Goal: Information Seeking & Learning: Check status

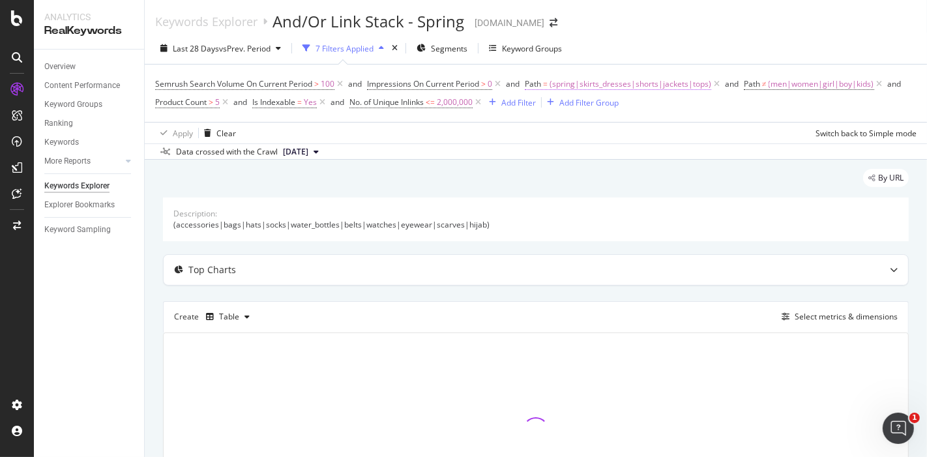
click at [567, 85] on span "(spring|skirts_dresses|shorts|jackets|tops)" at bounding box center [631, 84] width 162 height 18
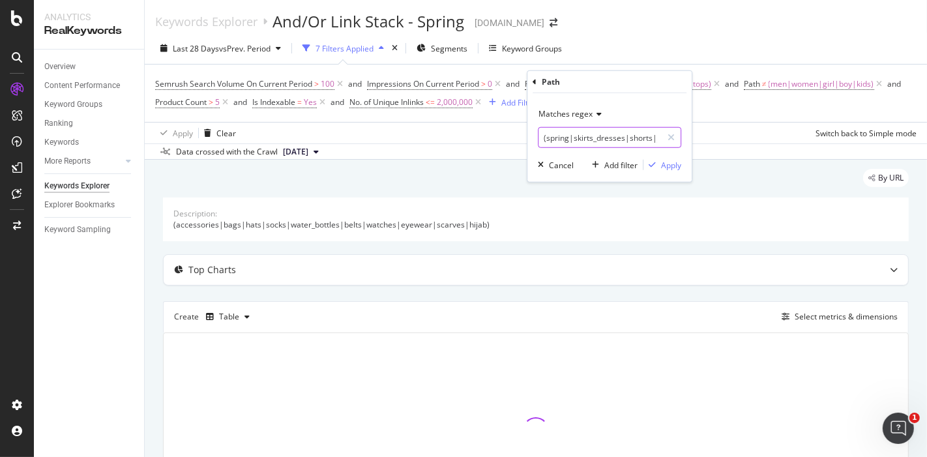
click at [569, 139] on input "(spring|skirts_dresses|shorts|jackets|tops)" at bounding box center [600, 137] width 123 height 21
type input "summer"
click at [594, 110] on icon at bounding box center [597, 114] width 9 height 8
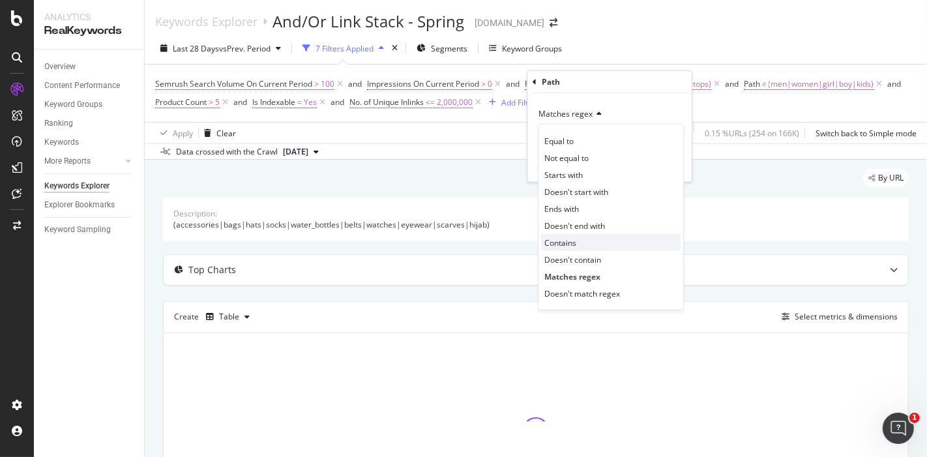
click at [593, 248] on div "Contains" at bounding box center [611, 242] width 140 height 17
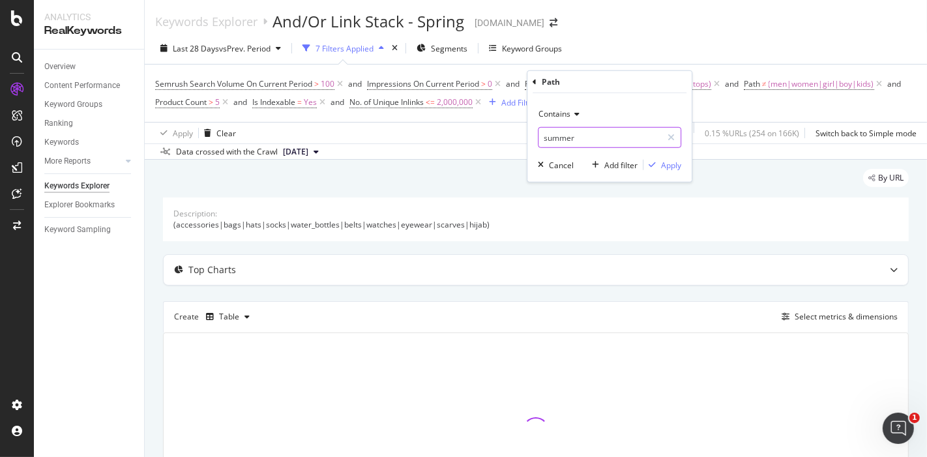
click at [613, 135] on input "summer" at bounding box center [600, 137] width 123 height 21
click at [626, 144] on input "summer" at bounding box center [600, 137] width 123 height 21
click at [661, 162] on div "button" at bounding box center [653, 165] width 18 height 8
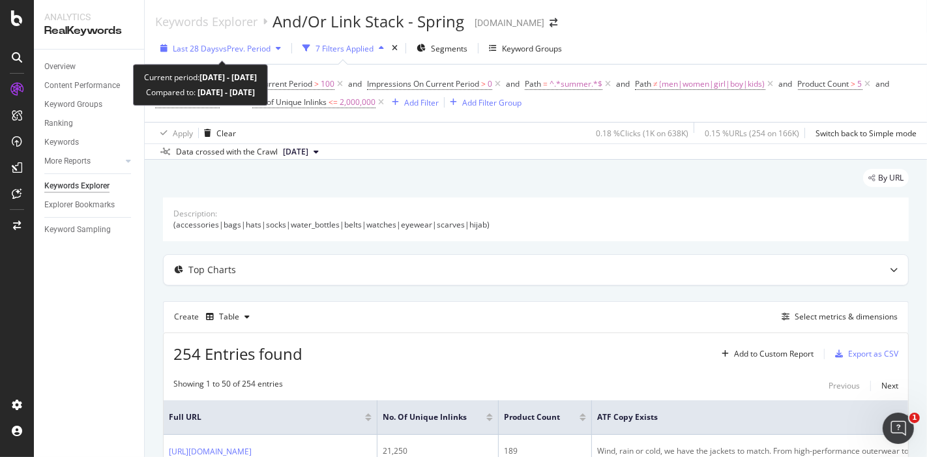
click at [210, 42] on div "Last 28 Days vs Prev. Period" at bounding box center [220, 48] width 131 height 20
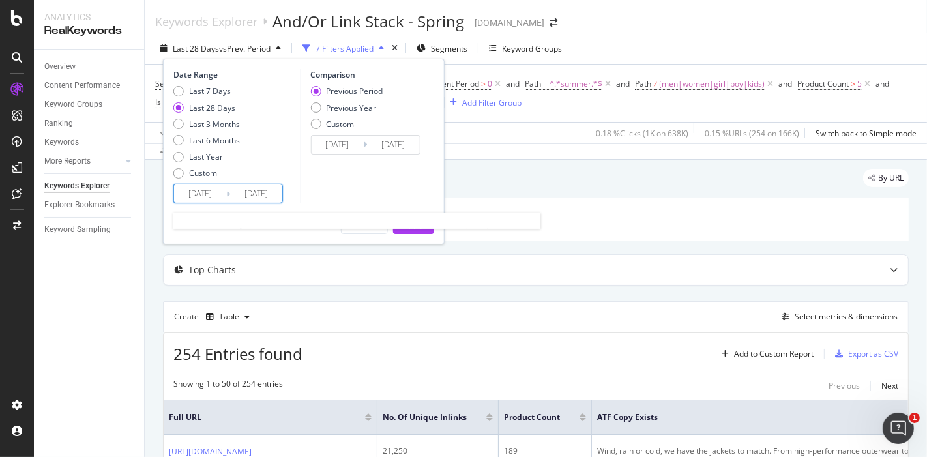
click at [242, 194] on input "[DATE]" at bounding box center [256, 194] width 52 height 18
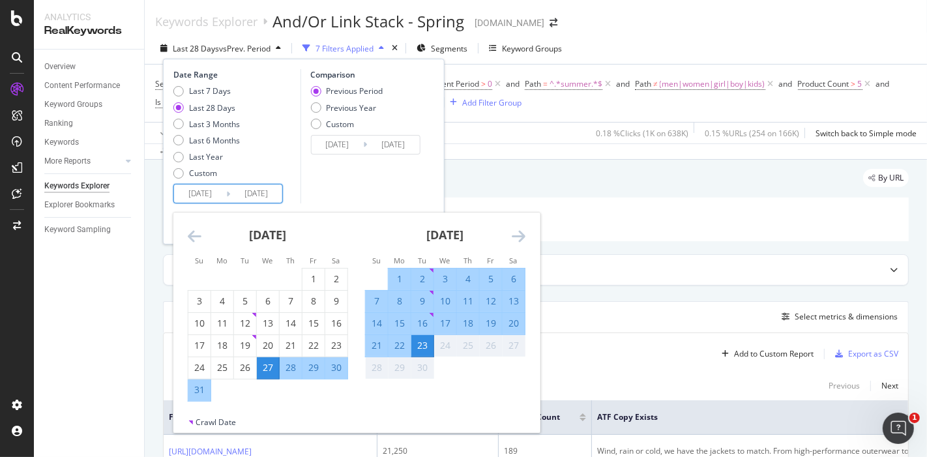
click at [198, 237] on icon "Move backward to switch to the previous month." at bounding box center [195, 236] width 14 height 16
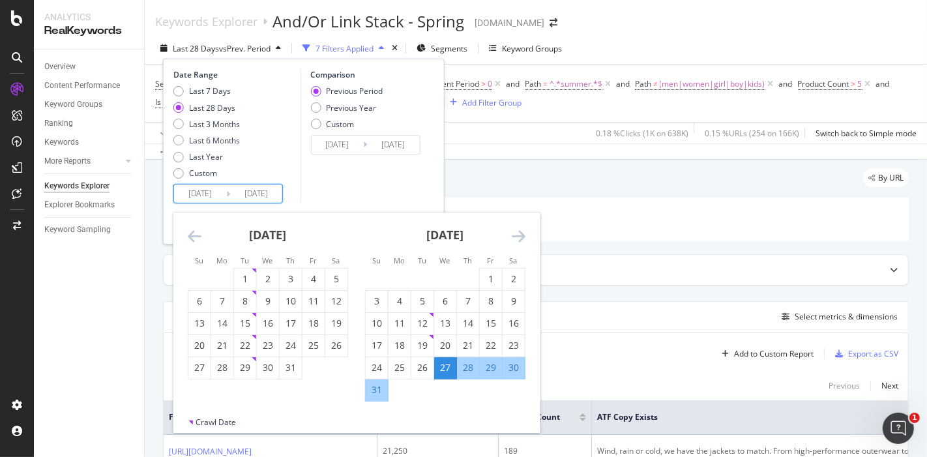
click at [198, 237] on icon "Move backward to switch to the previous month." at bounding box center [195, 236] width 14 height 16
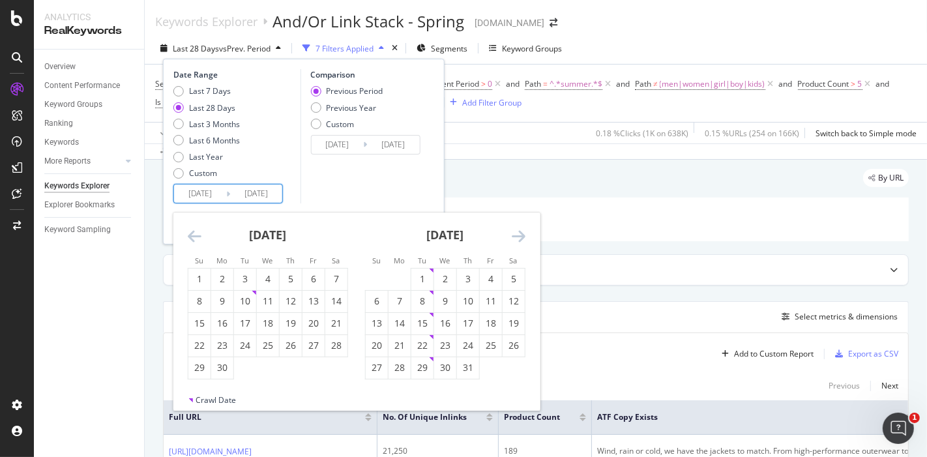
click at [198, 237] on icon "Move backward to switch to the previous month." at bounding box center [195, 236] width 14 height 16
click at [250, 281] on div "1" at bounding box center [245, 279] width 22 height 13
type input "[DATE]"
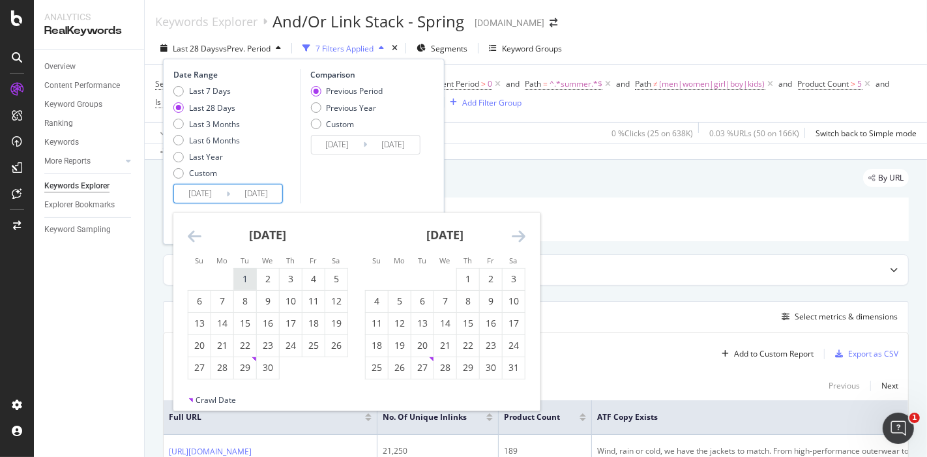
type input "[DATE]"
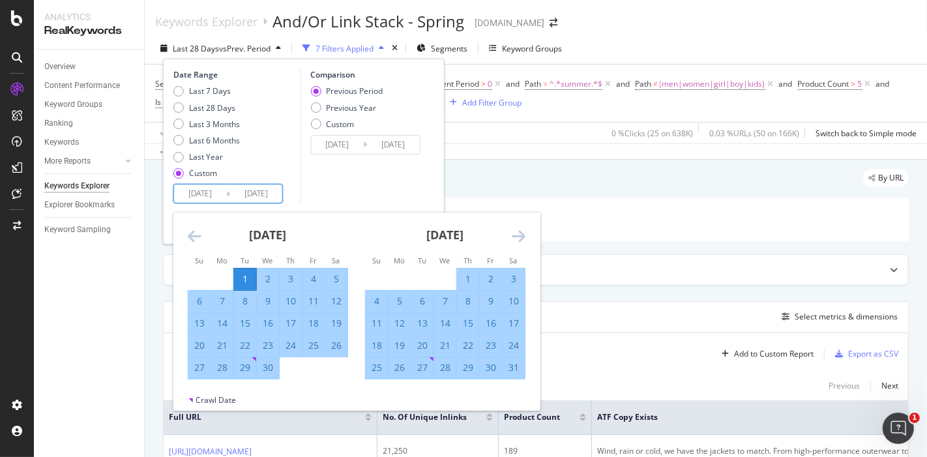
click at [524, 228] on icon "Move forward to switch to the next month." at bounding box center [519, 236] width 14 height 16
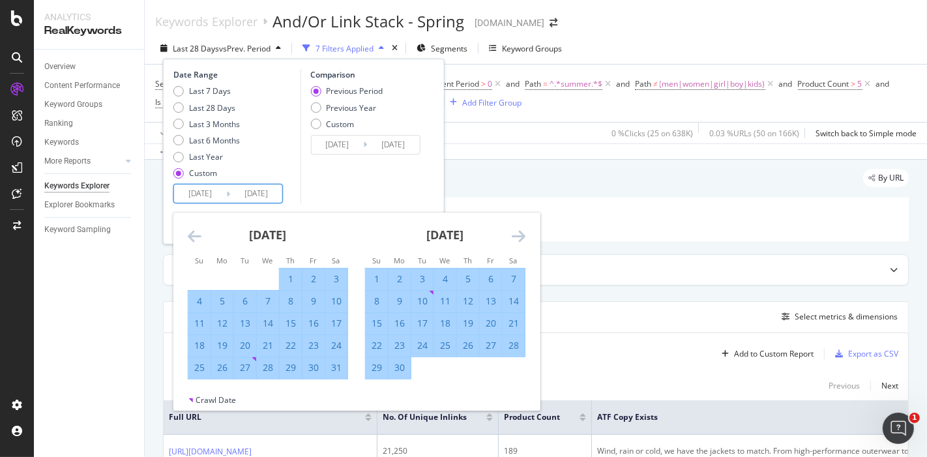
click at [516, 232] on icon "Move forward to switch to the next month." at bounding box center [519, 236] width 14 height 16
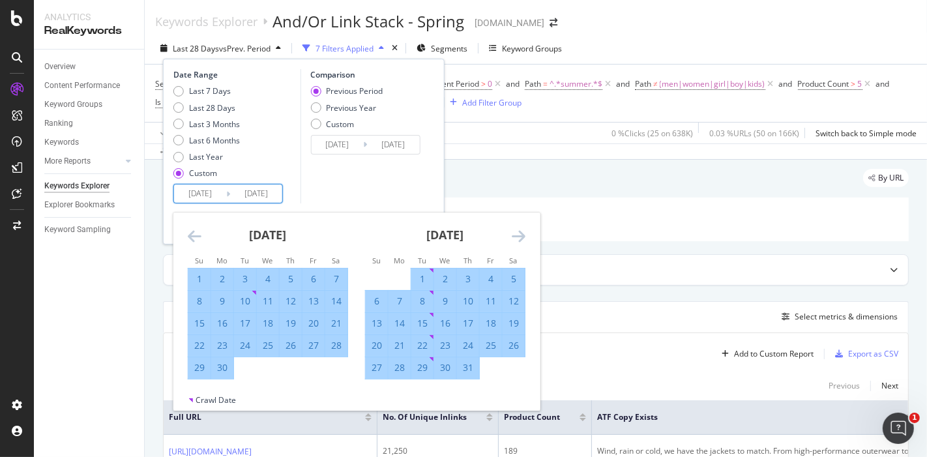
click at [464, 374] on div "31" at bounding box center [468, 367] width 22 height 13
type input "[DATE]"
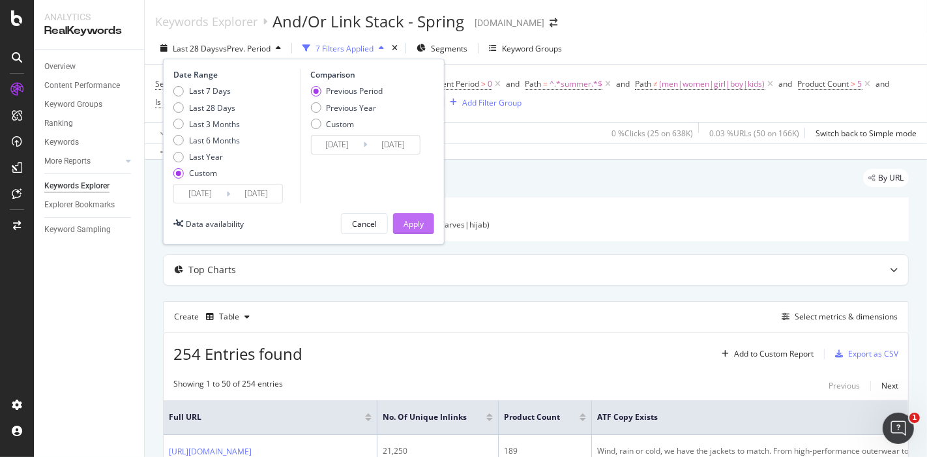
click at [406, 223] on div "Apply" at bounding box center [414, 223] width 20 height 11
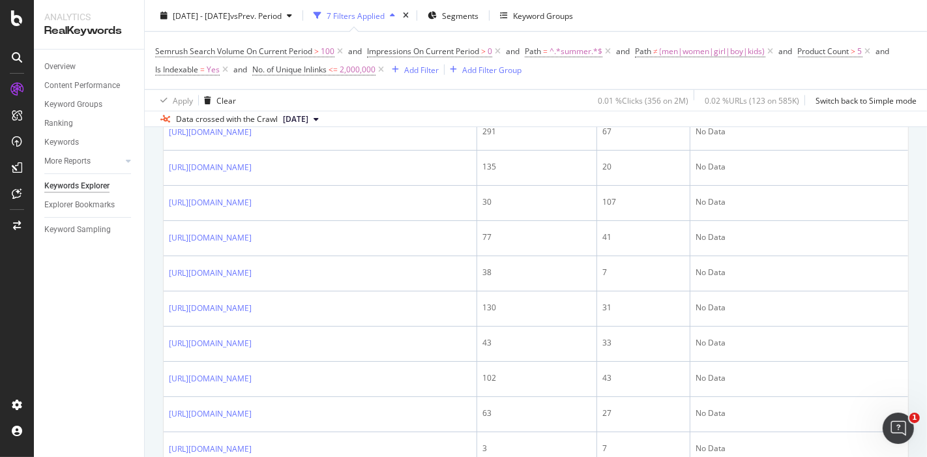
scroll to position [956, 0]
